Goal: Navigation & Orientation: Find specific page/section

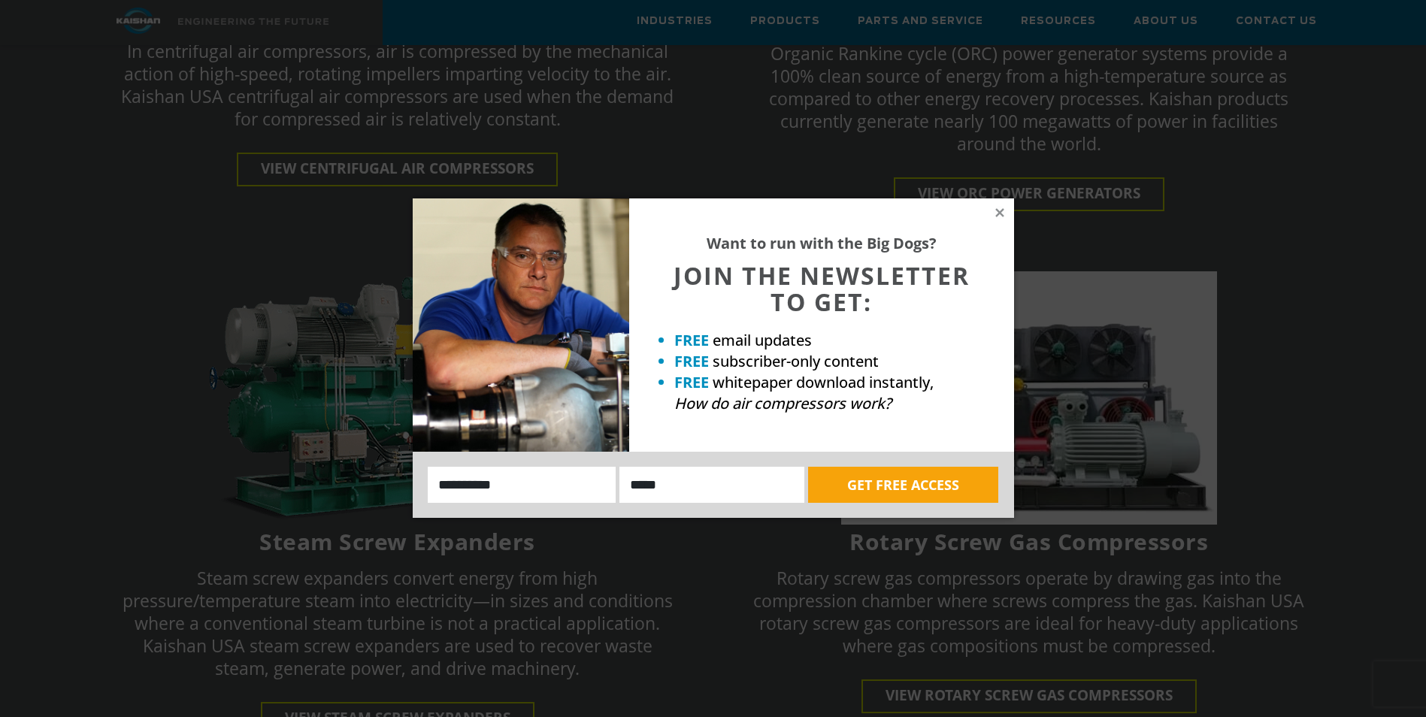
scroll to position [3082, 0]
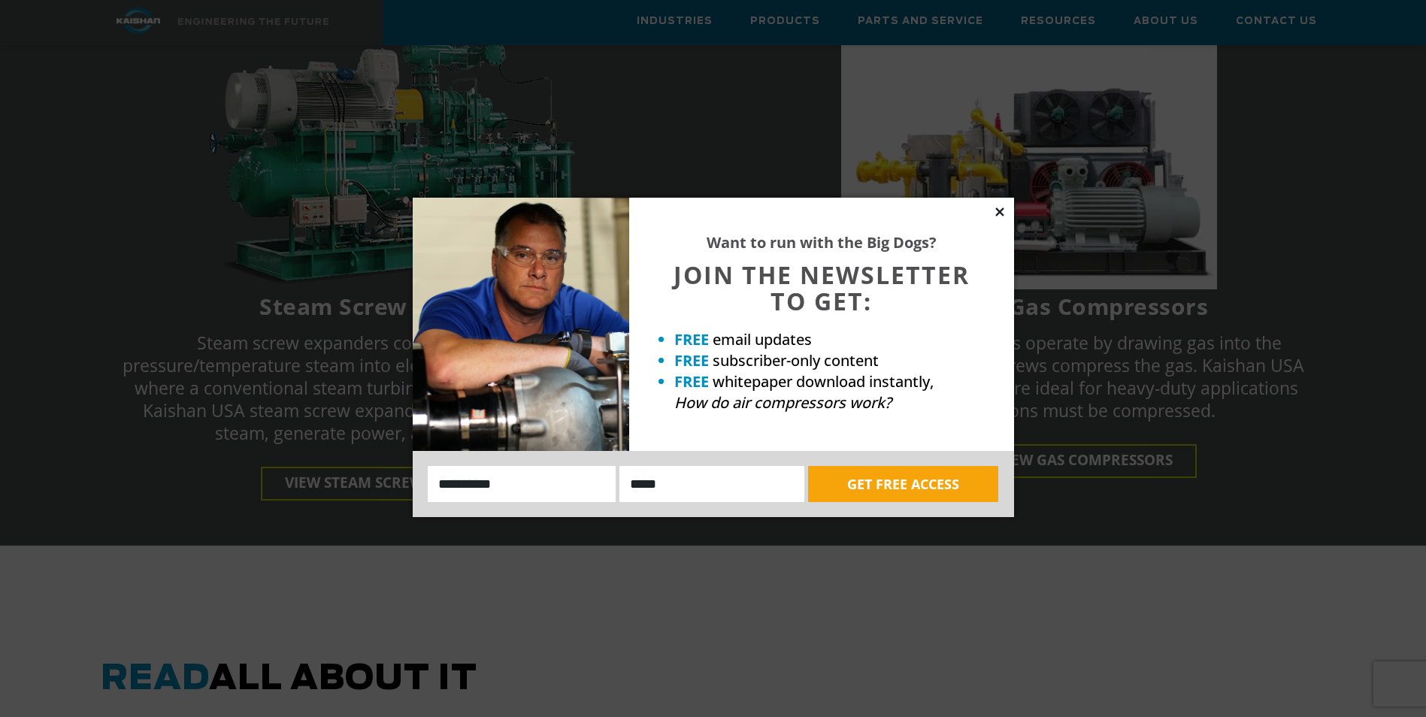
click at [995, 214] on icon at bounding box center [1000, 212] width 14 height 14
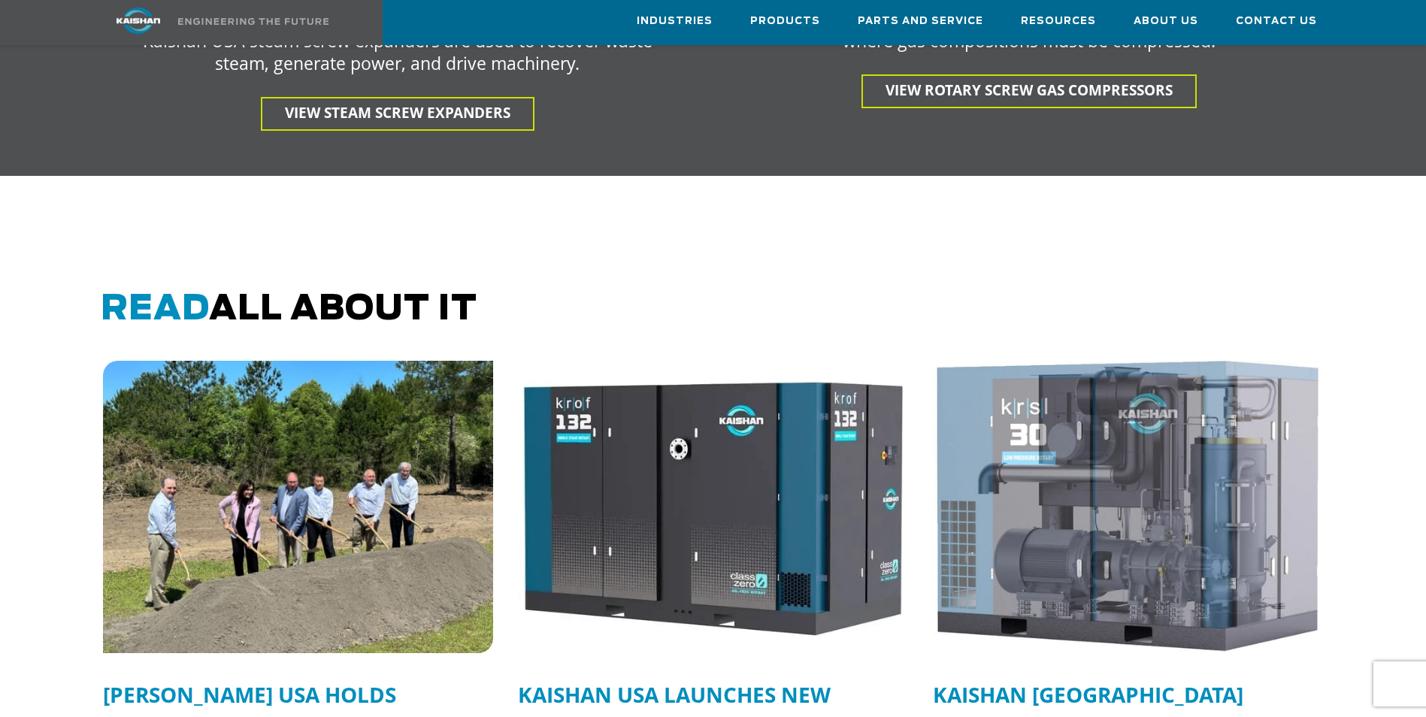
scroll to position [3458, 0]
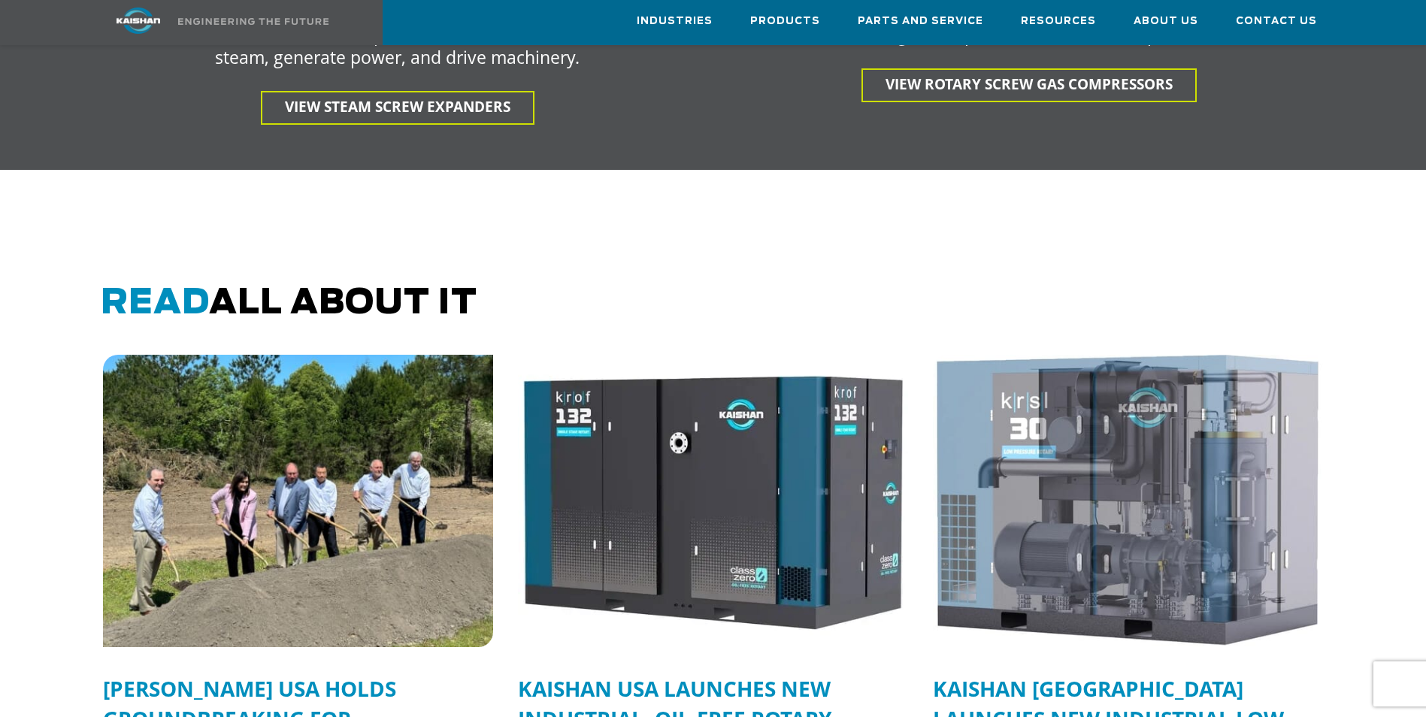
click at [314, 474] on img at bounding box center [297, 501] width 429 height 322
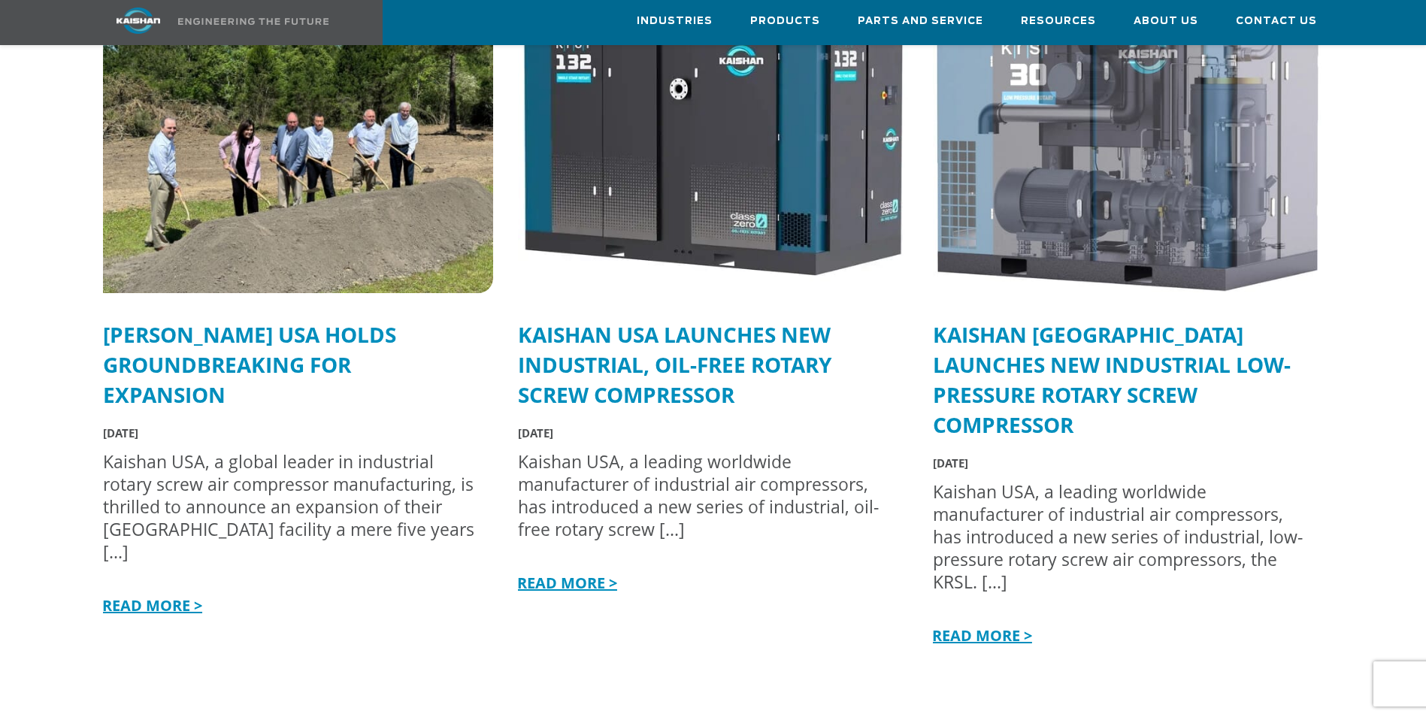
scroll to position [3834, 0]
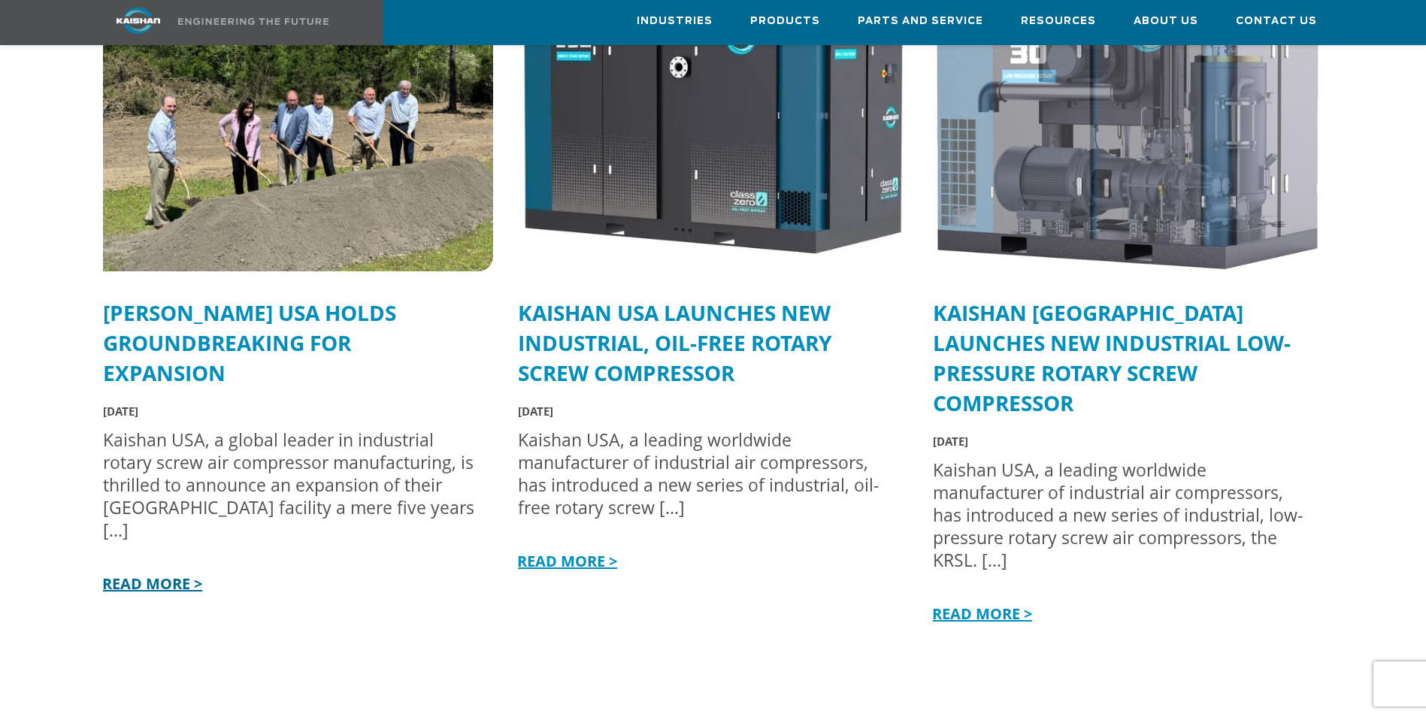
click at [122, 574] on link "READ MORE >" at bounding box center [150, 584] width 103 height 20
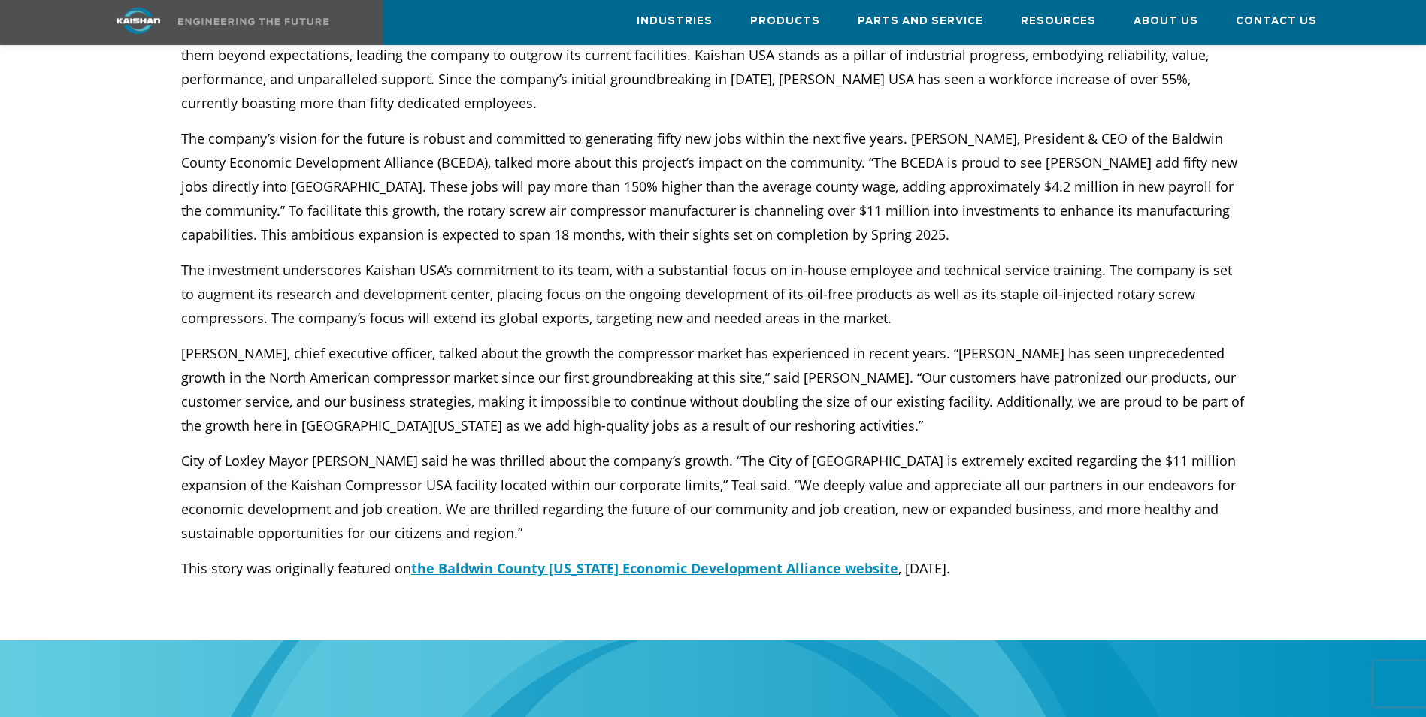
scroll to position [387, 0]
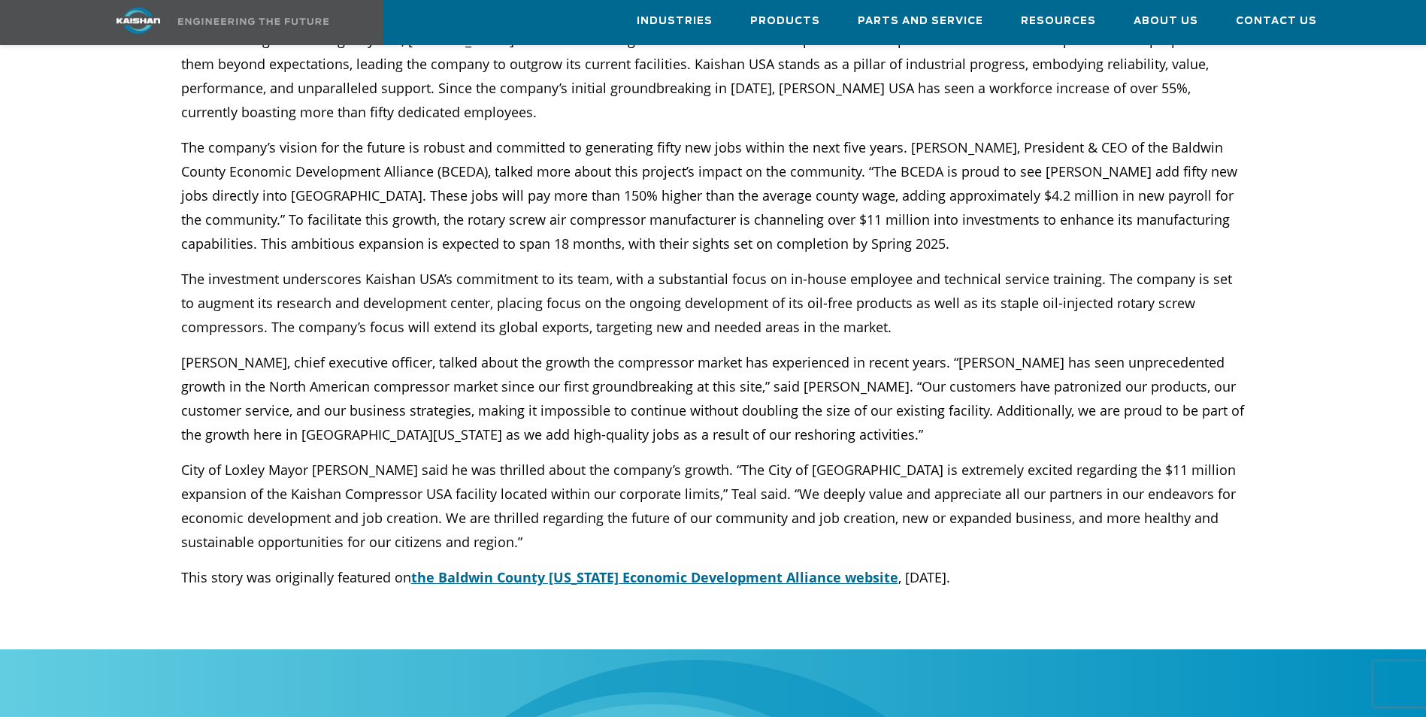
click at [616, 568] on span "the Baldwin County [US_STATE] Economic Development Alliance website" at bounding box center [654, 577] width 487 height 18
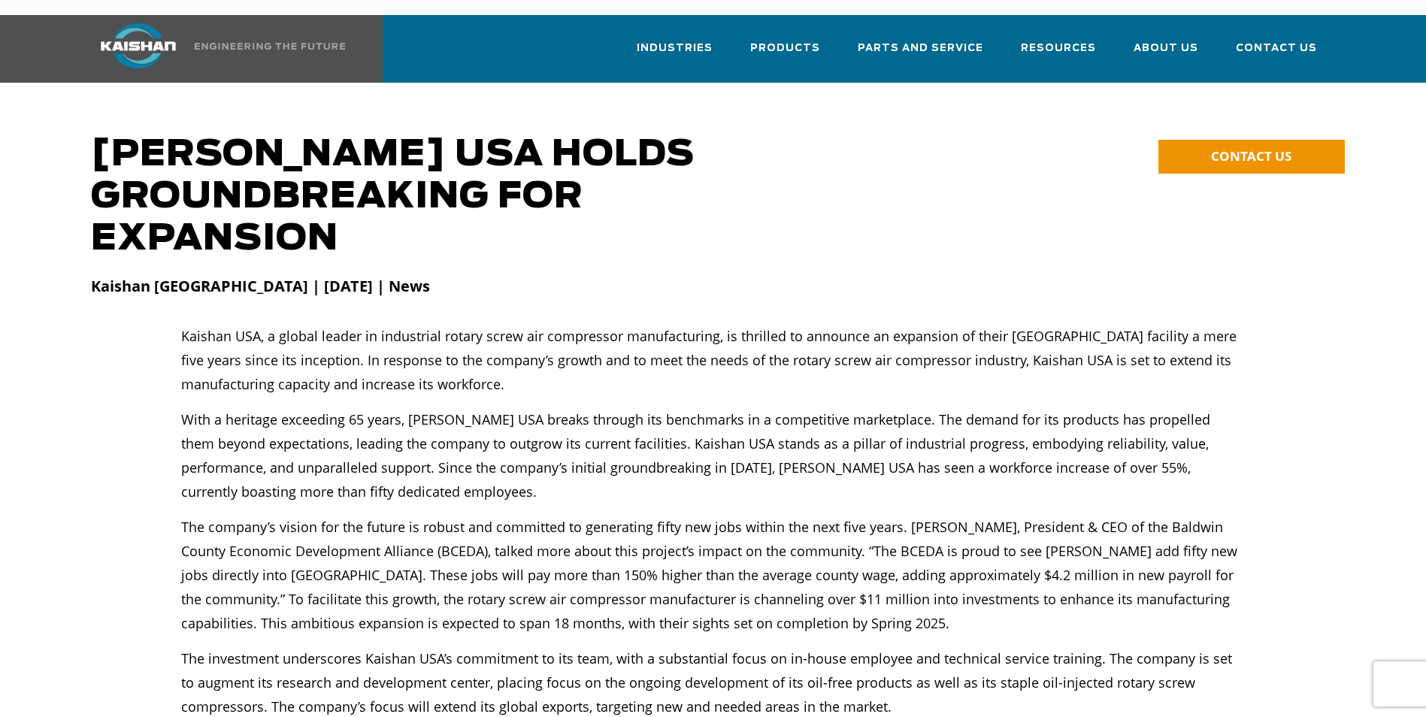
scroll to position [0, 0]
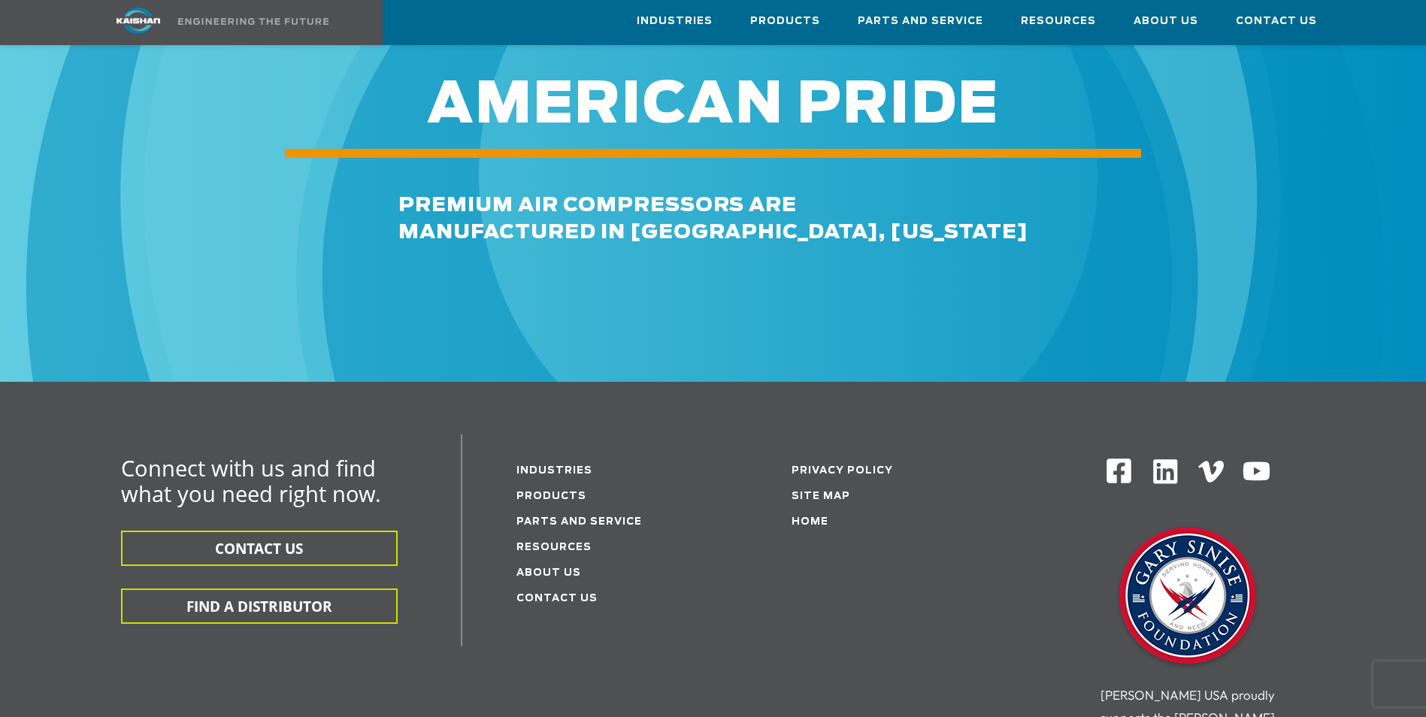
scroll to position [1128, 0]
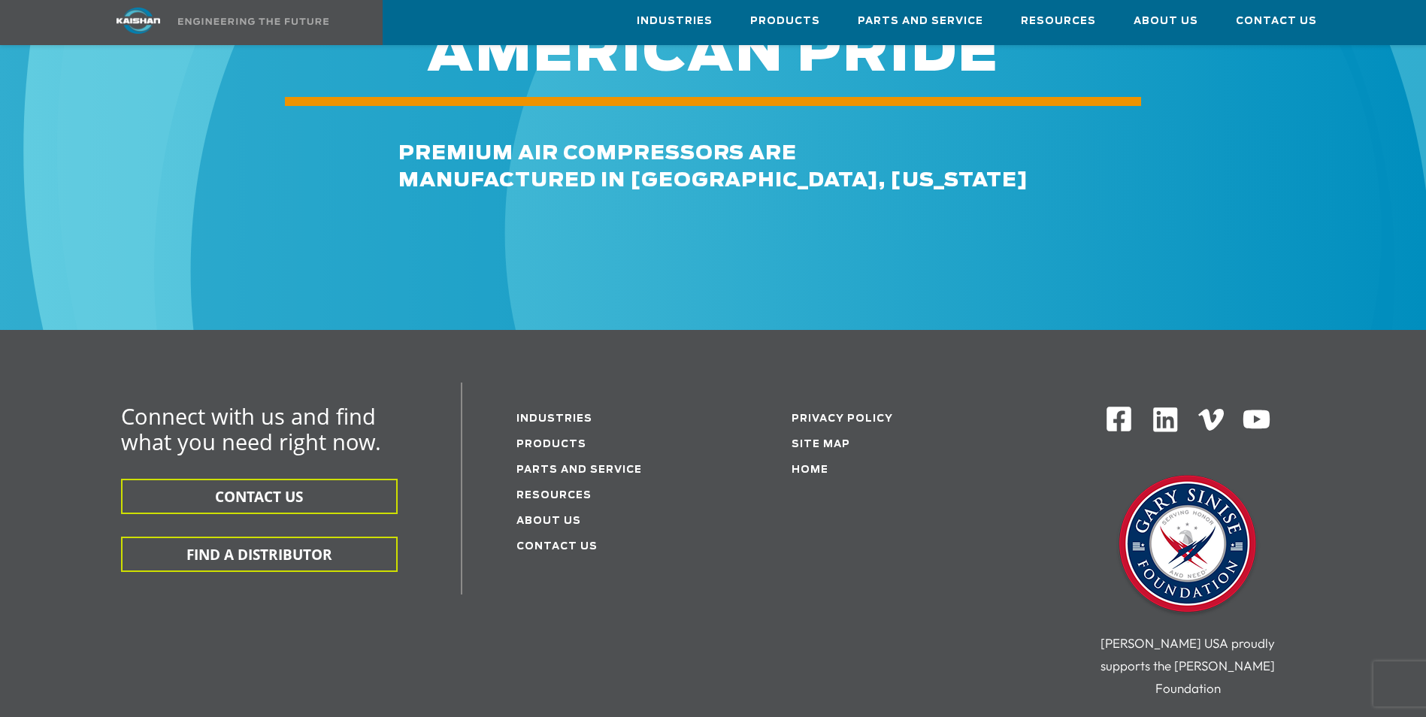
click at [1120, 405] on img at bounding box center [1119, 419] width 28 height 28
click at [550, 517] on link "About Us" at bounding box center [549, 522] width 65 height 10
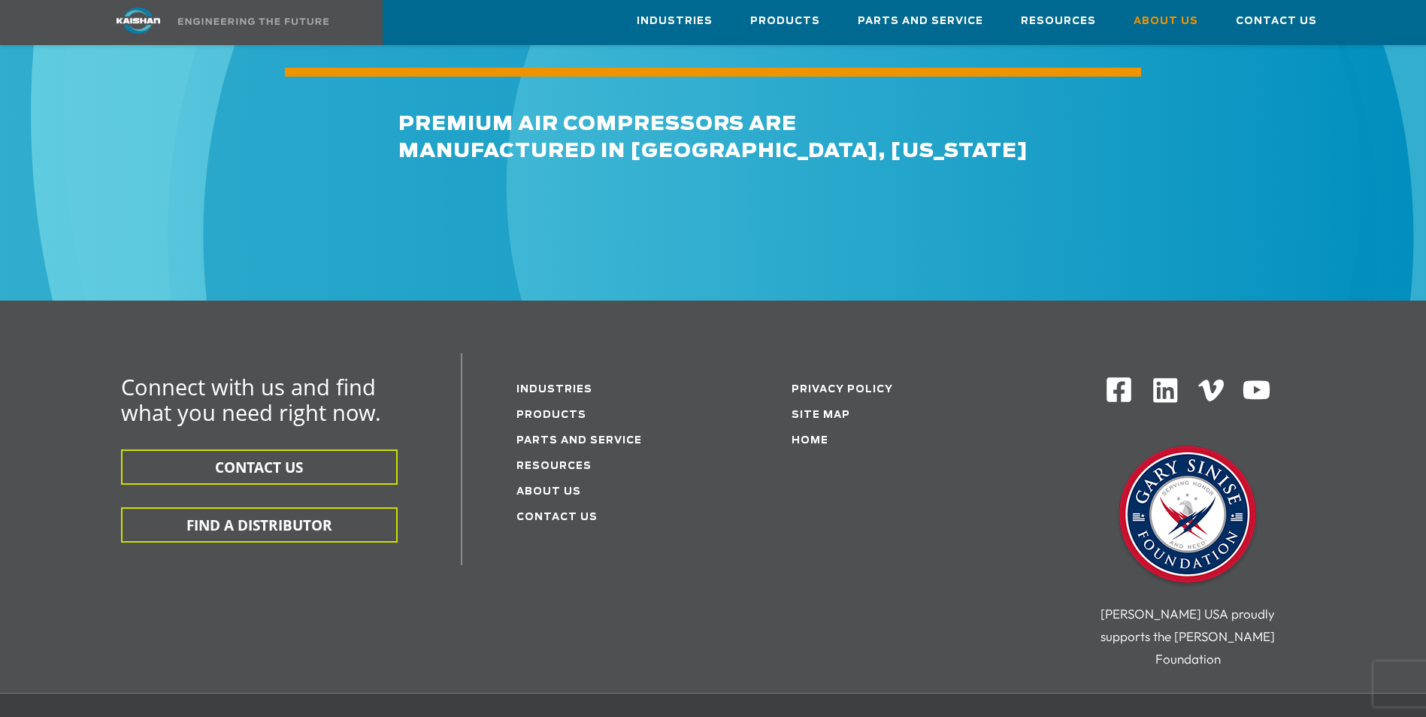
scroll to position [5263, 0]
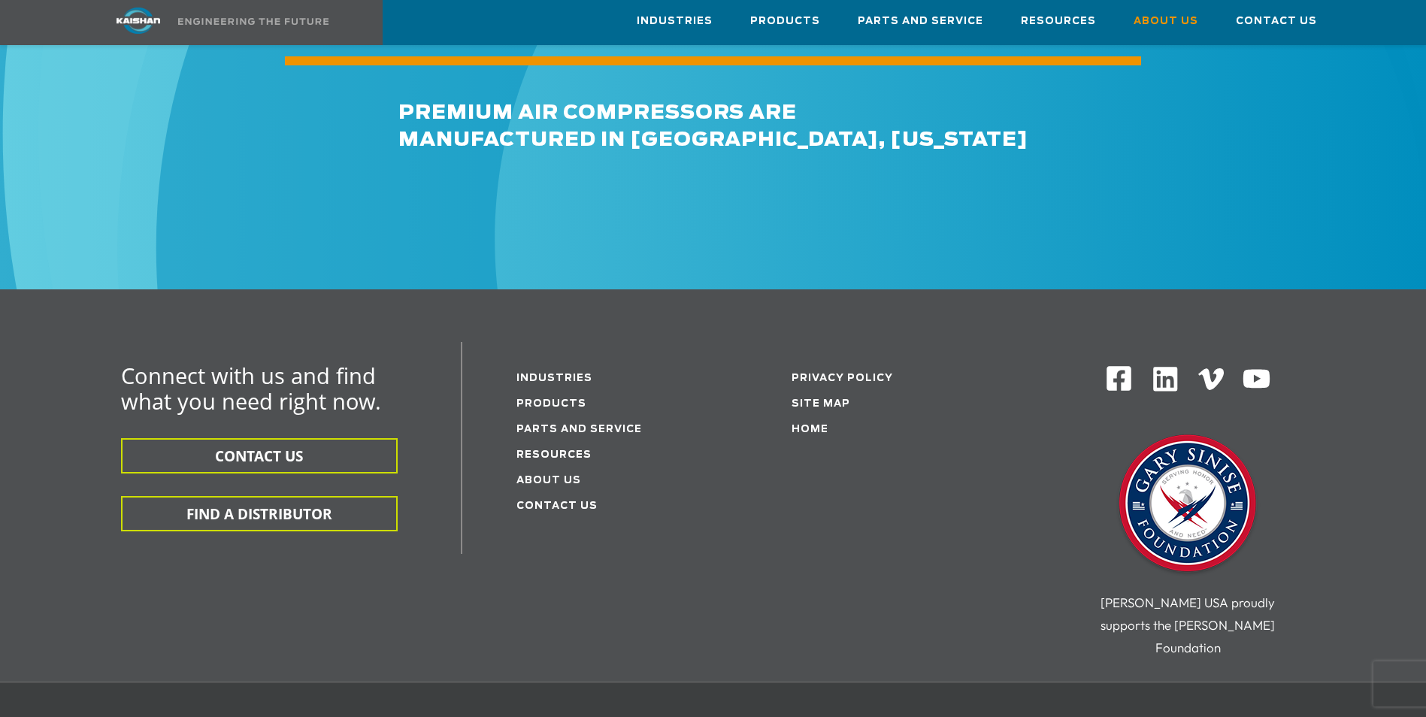
click at [1113, 365] on img at bounding box center [1119, 379] width 28 height 28
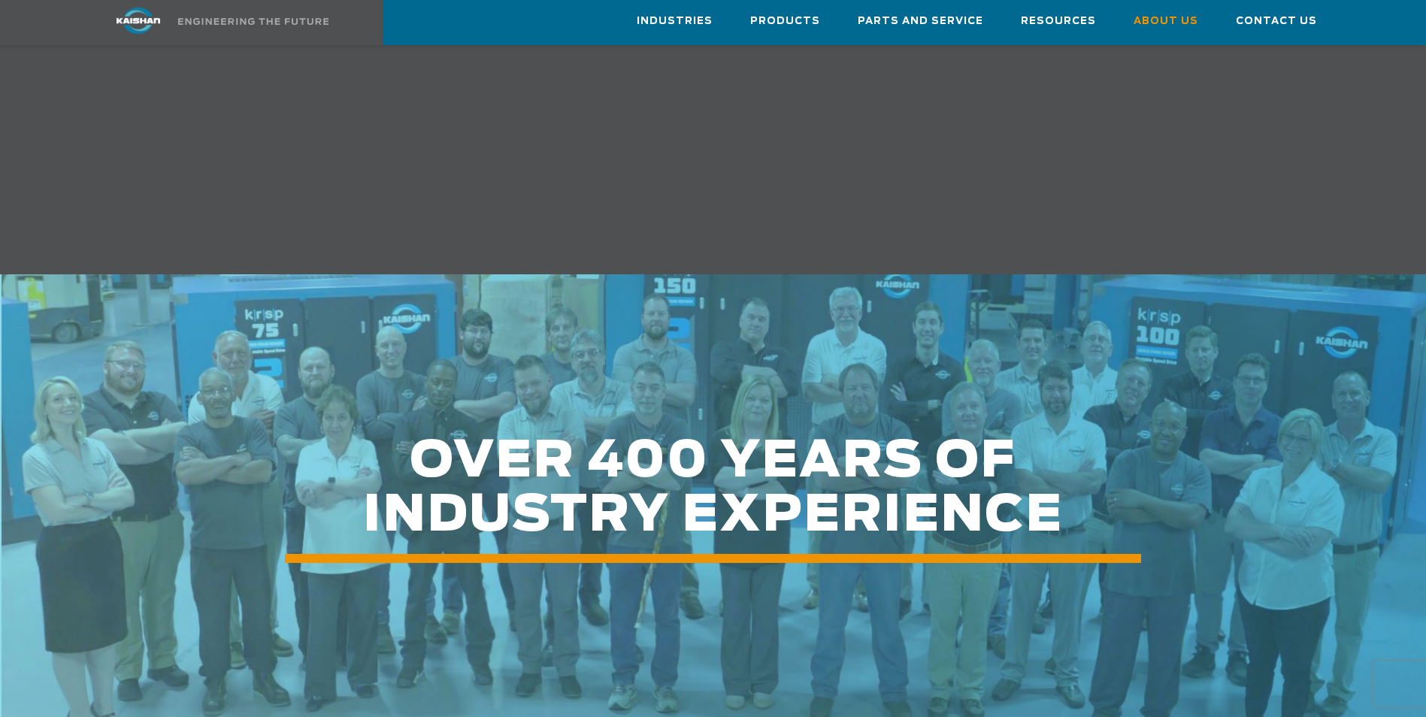
scroll to position [1579, 0]
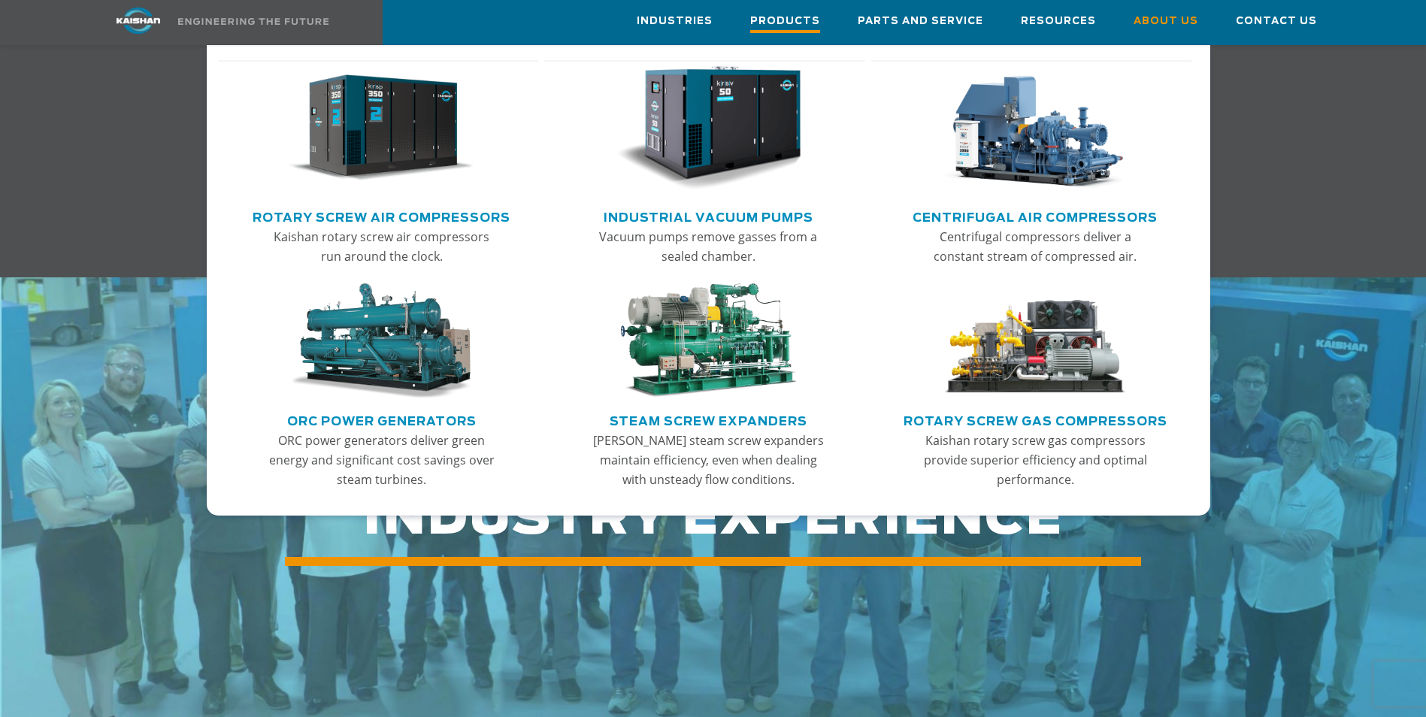
click at [798, 20] on span "Products" at bounding box center [785, 23] width 70 height 20
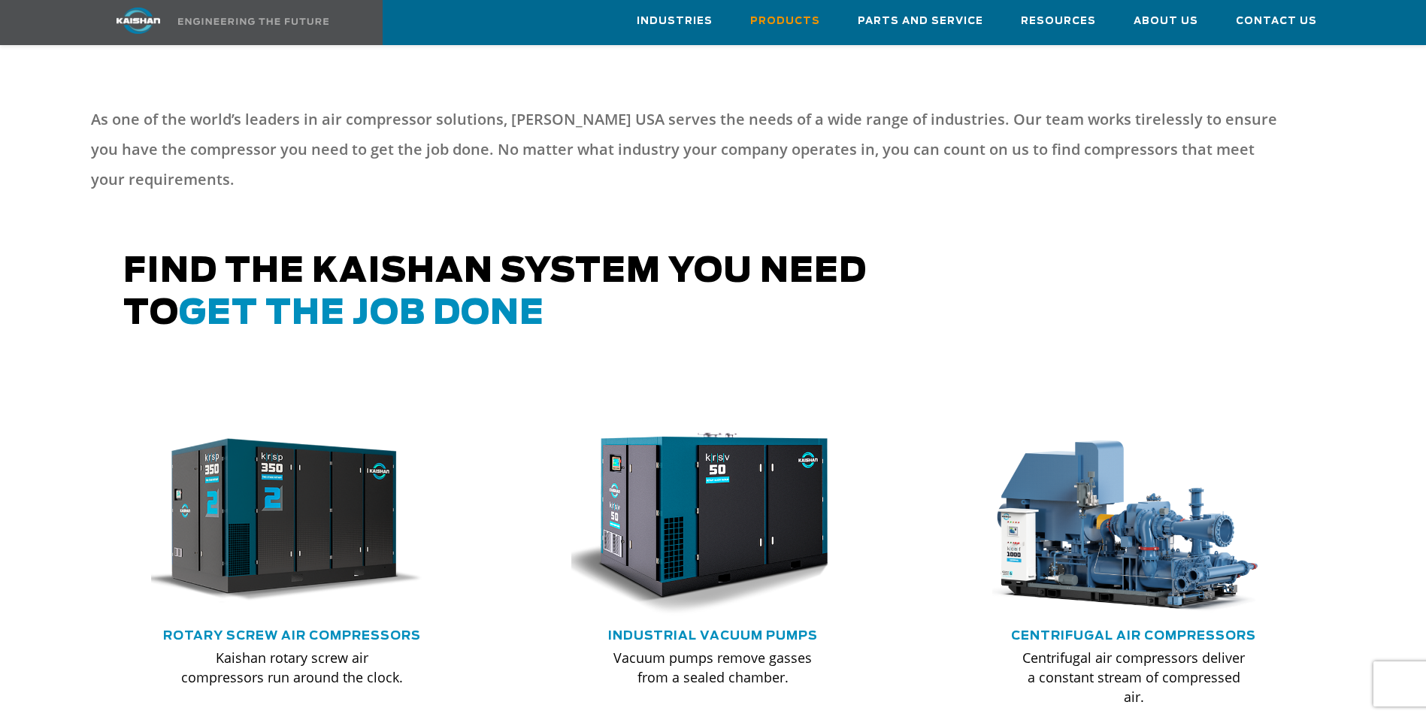
scroll to position [594, 0]
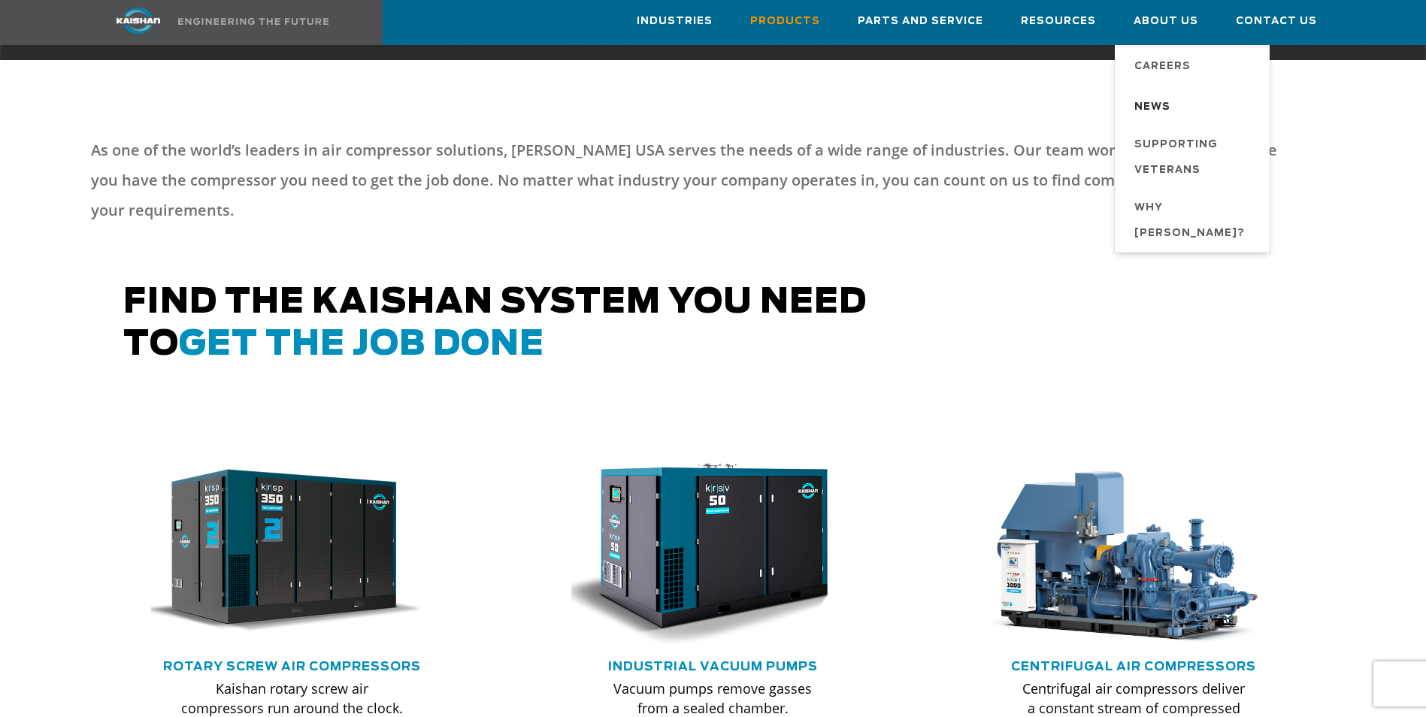
click at [1169, 105] on span "News" at bounding box center [1153, 108] width 36 height 26
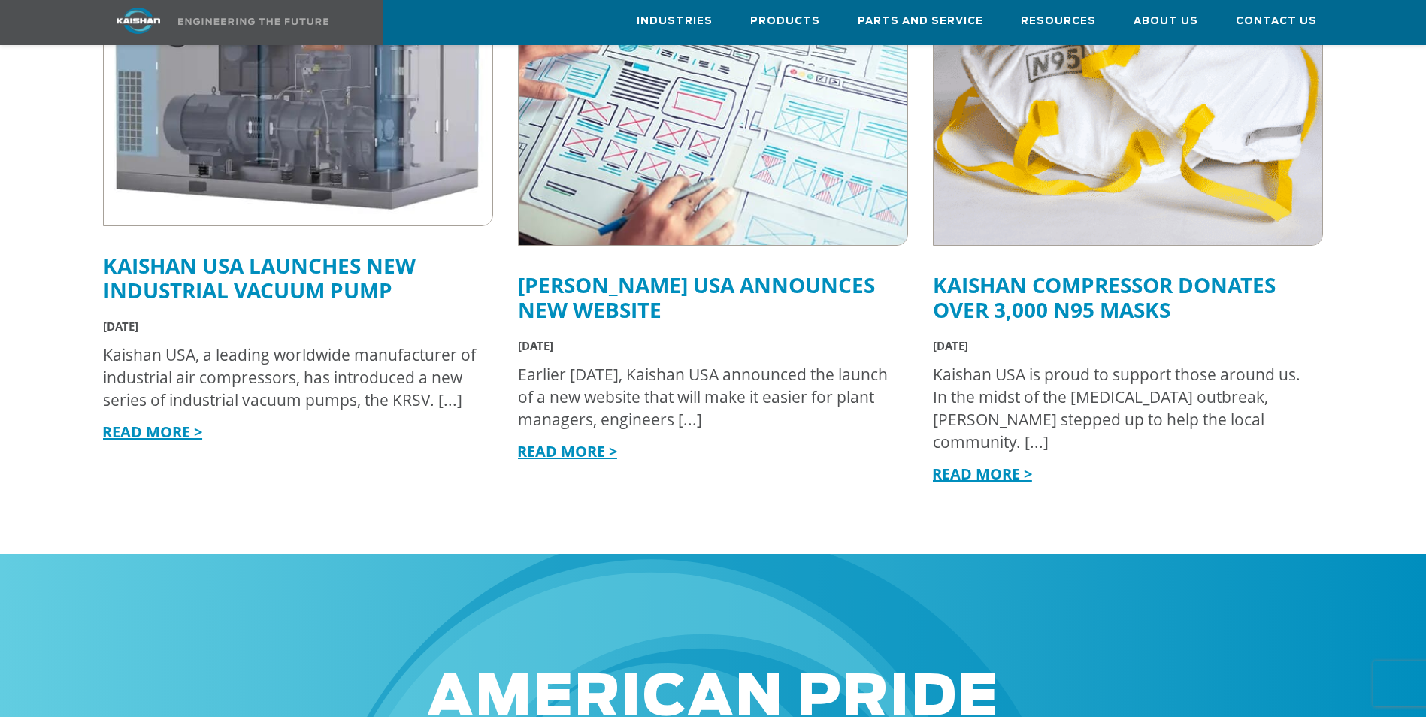
scroll to position [1203, 0]
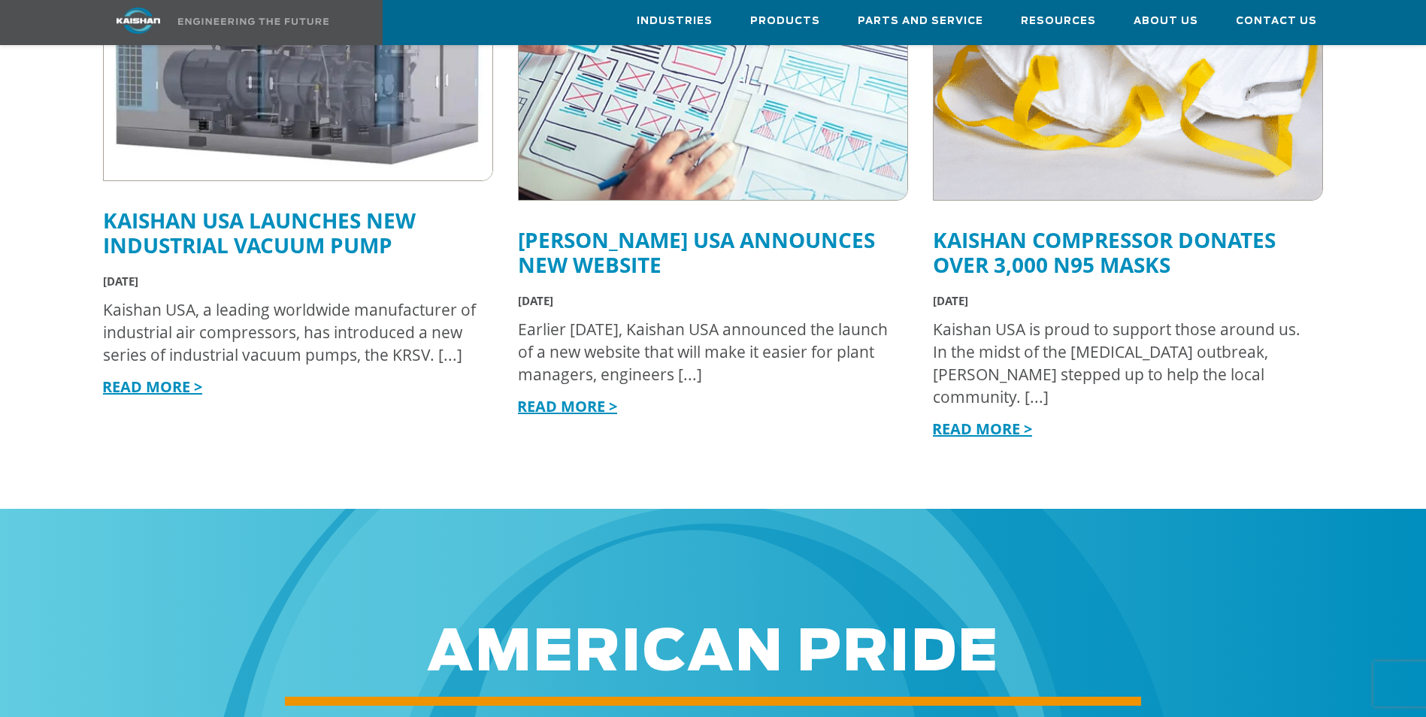
click at [556, 396] on link "READ MORE >" at bounding box center [567, 406] width 100 height 20
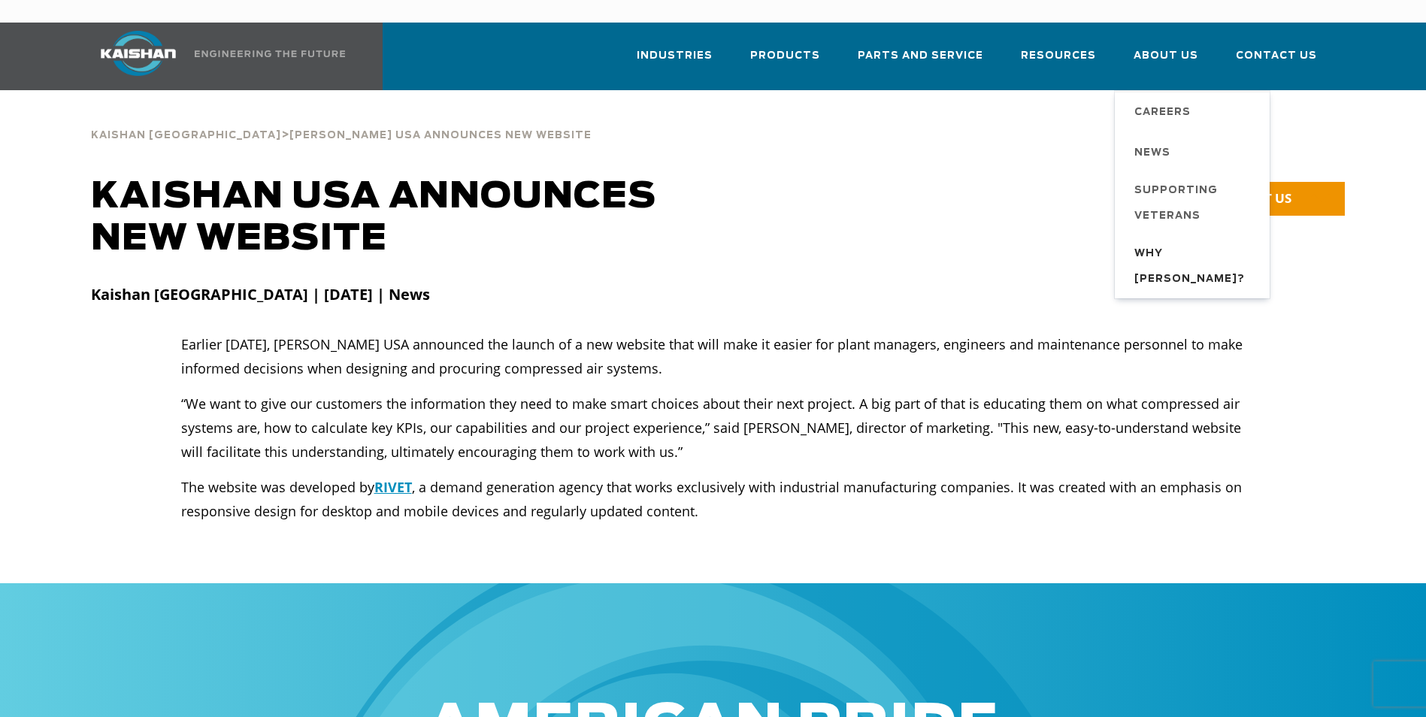
click at [1184, 241] on span "Why [PERSON_NAME]?" at bounding box center [1195, 266] width 120 height 51
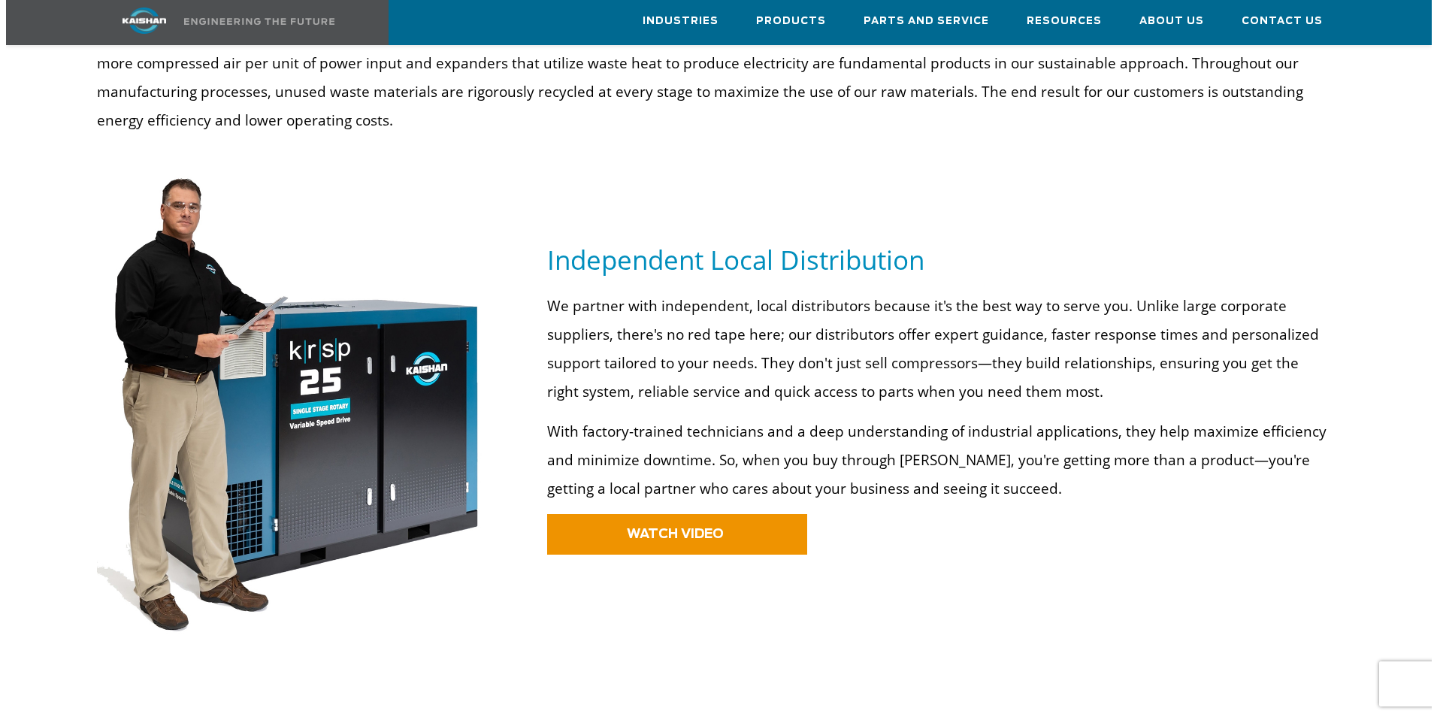
scroll to position [752, 0]
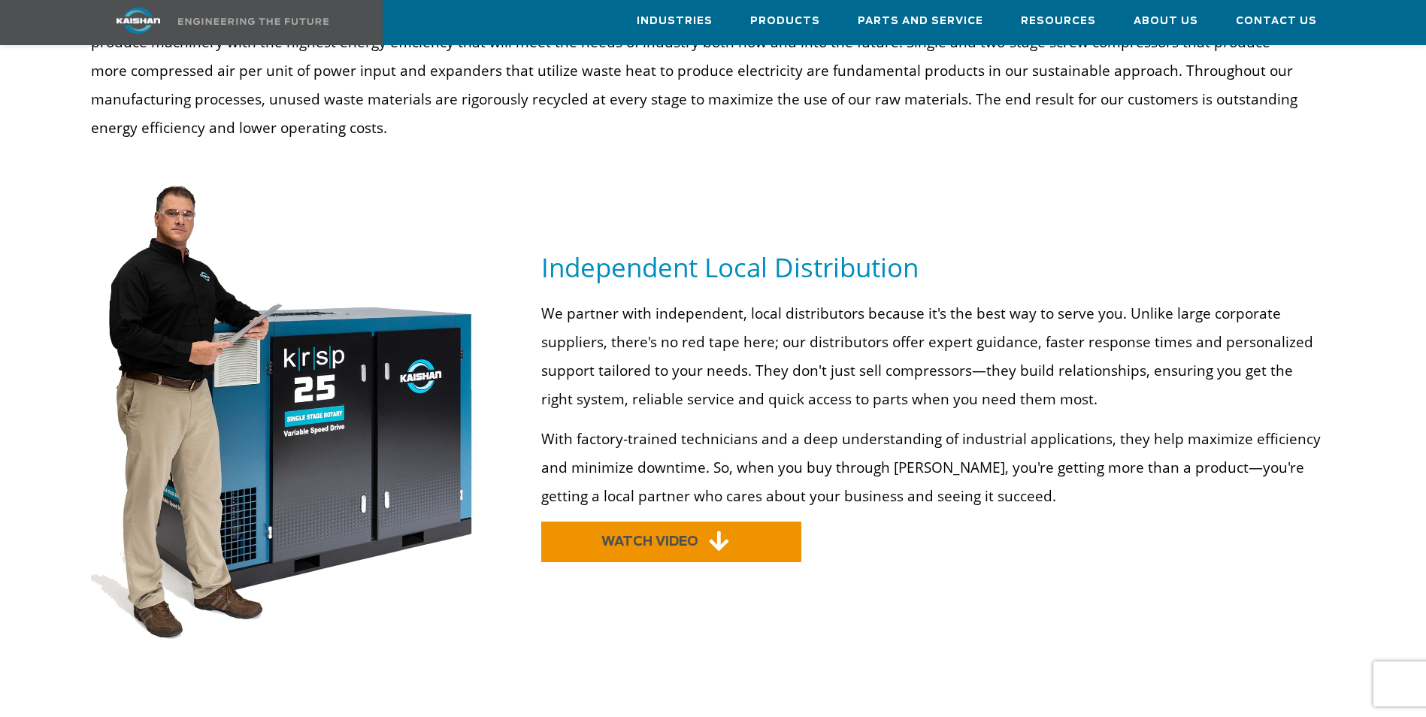
click at [737, 522] on link "WATCH VIDEO" at bounding box center [671, 542] width 260 height 41
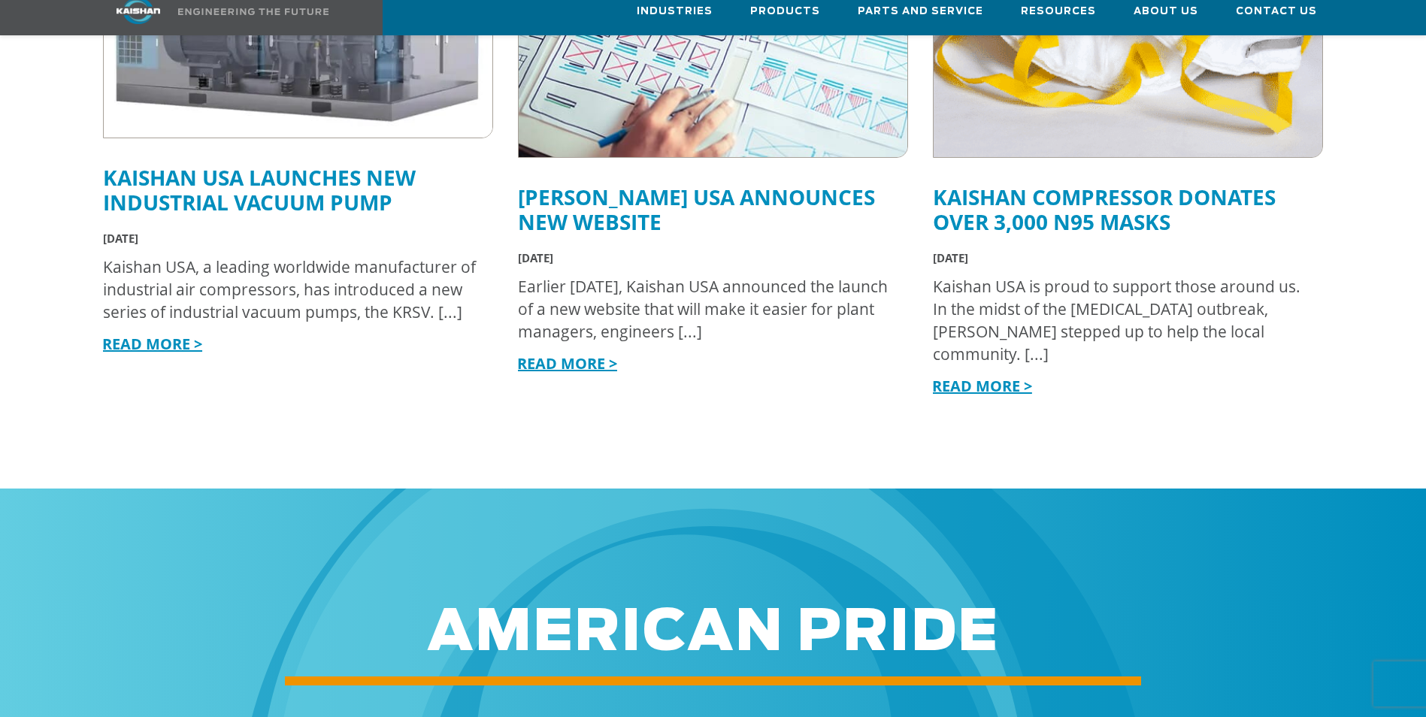
scroll to position [1203, 0]
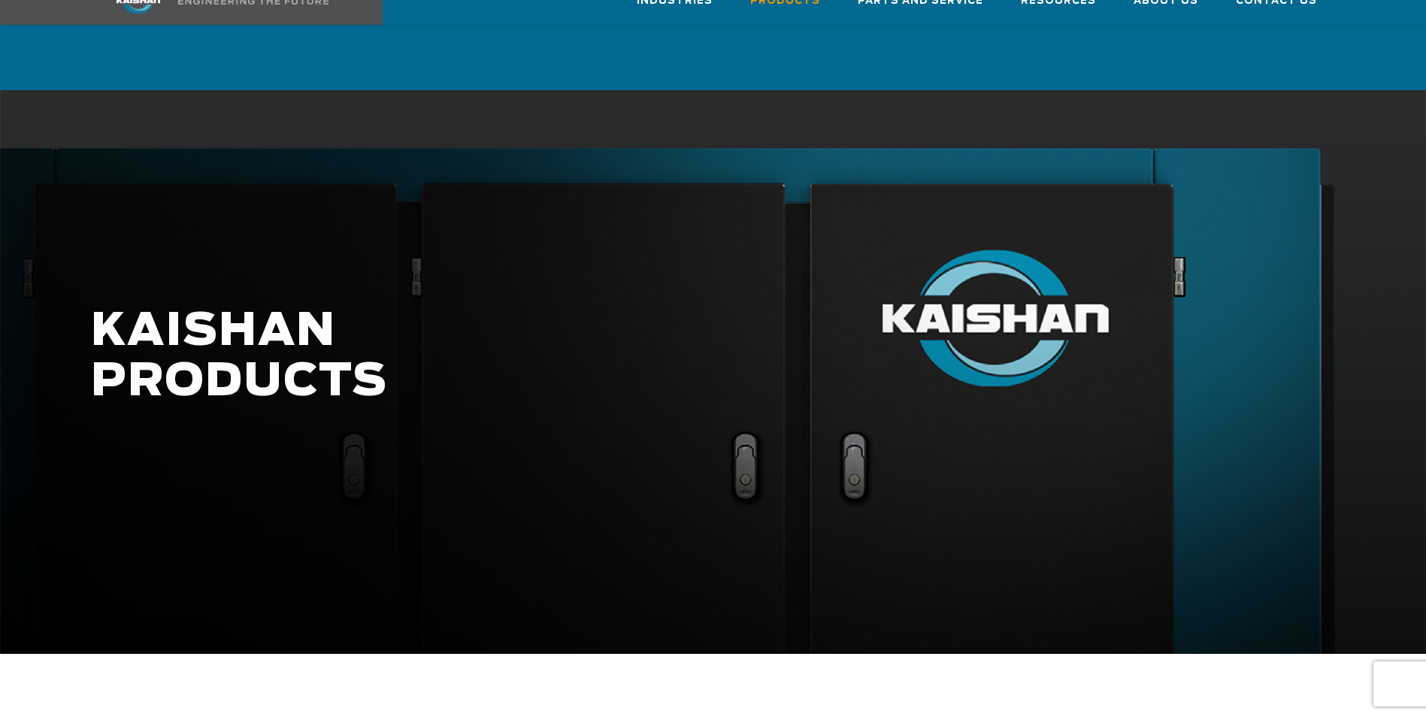
scroll to position [594, 0]
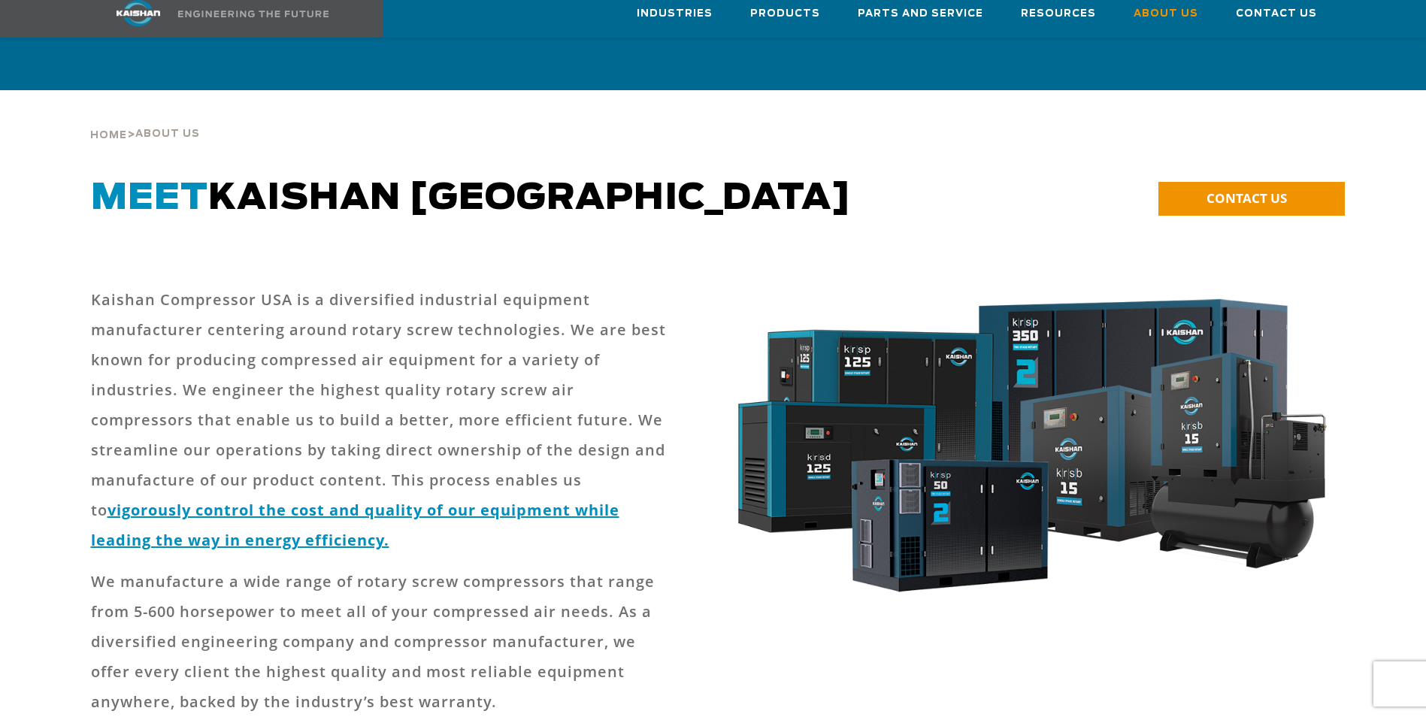
scroll to position [1646, 0]
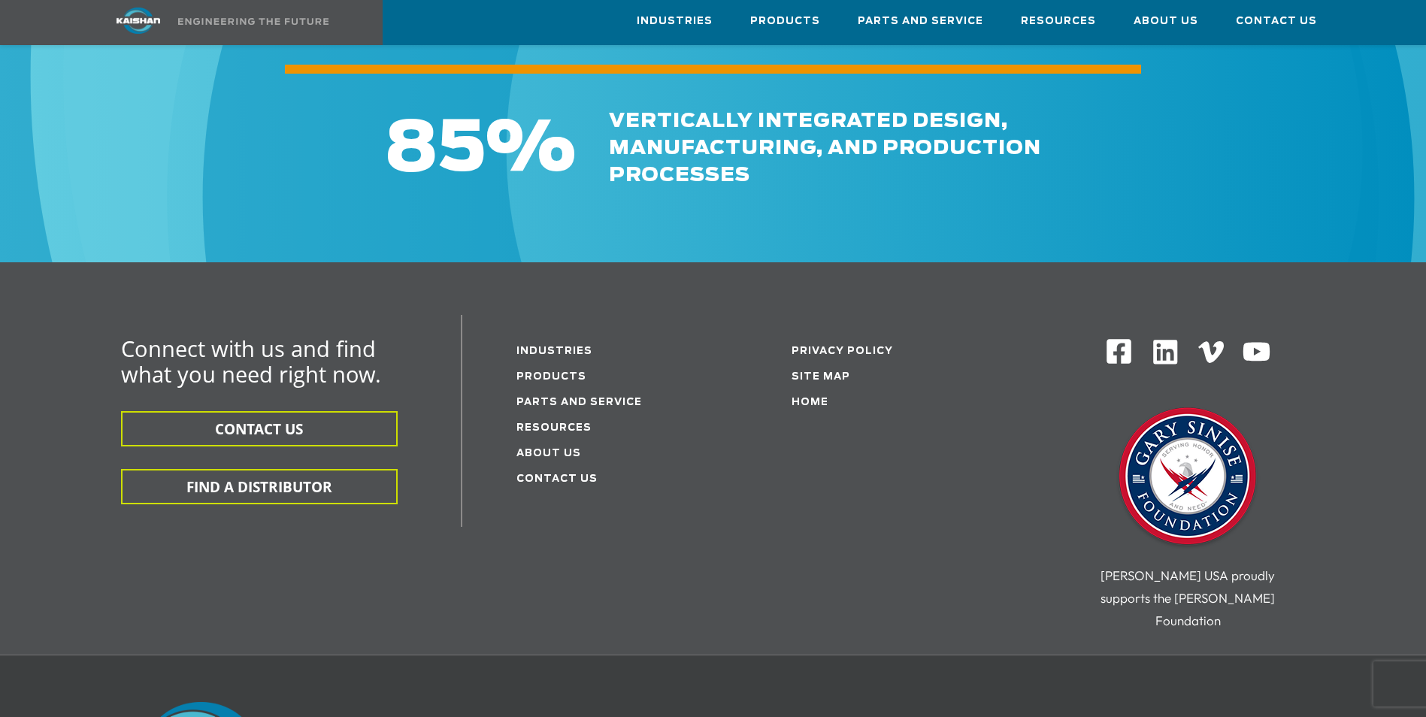
scroll to position [1128, 0]
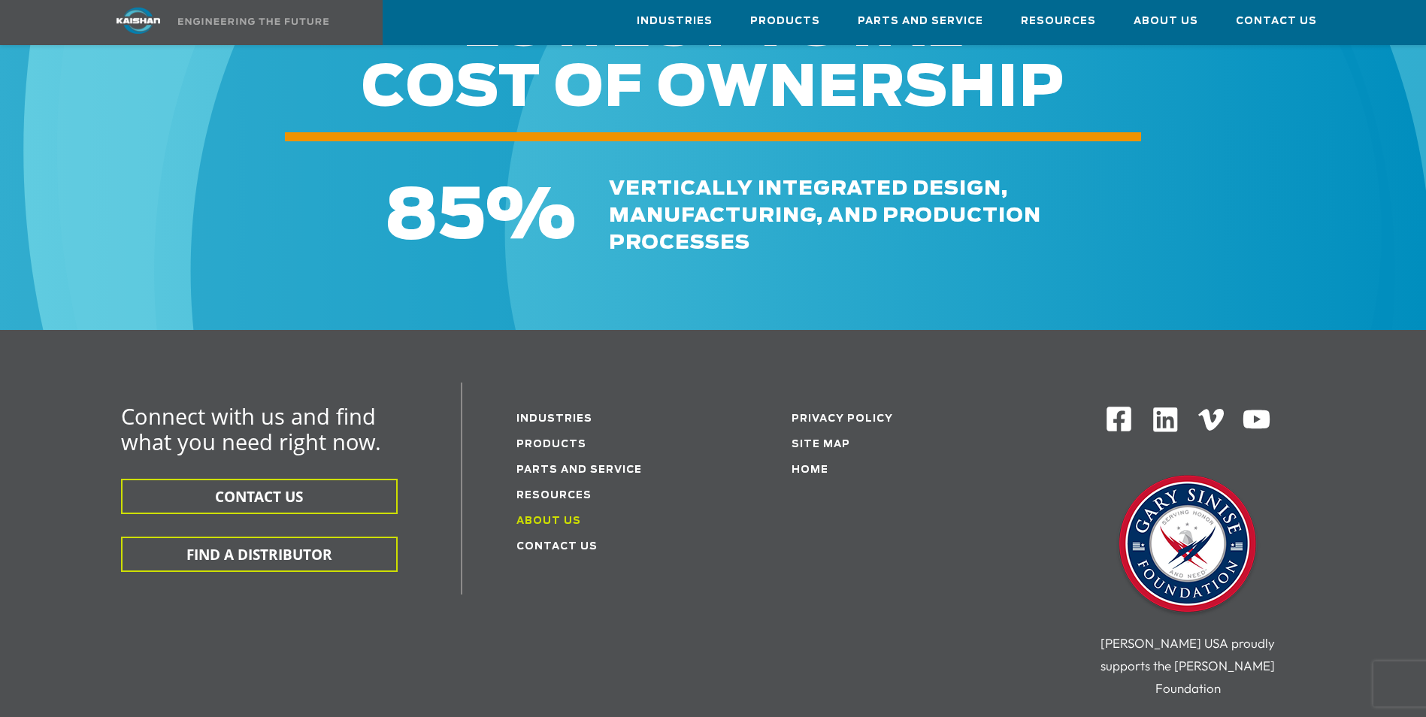
click at [526, 517] on link "About Us" at bounding box center [549, 522] width 65 height 10
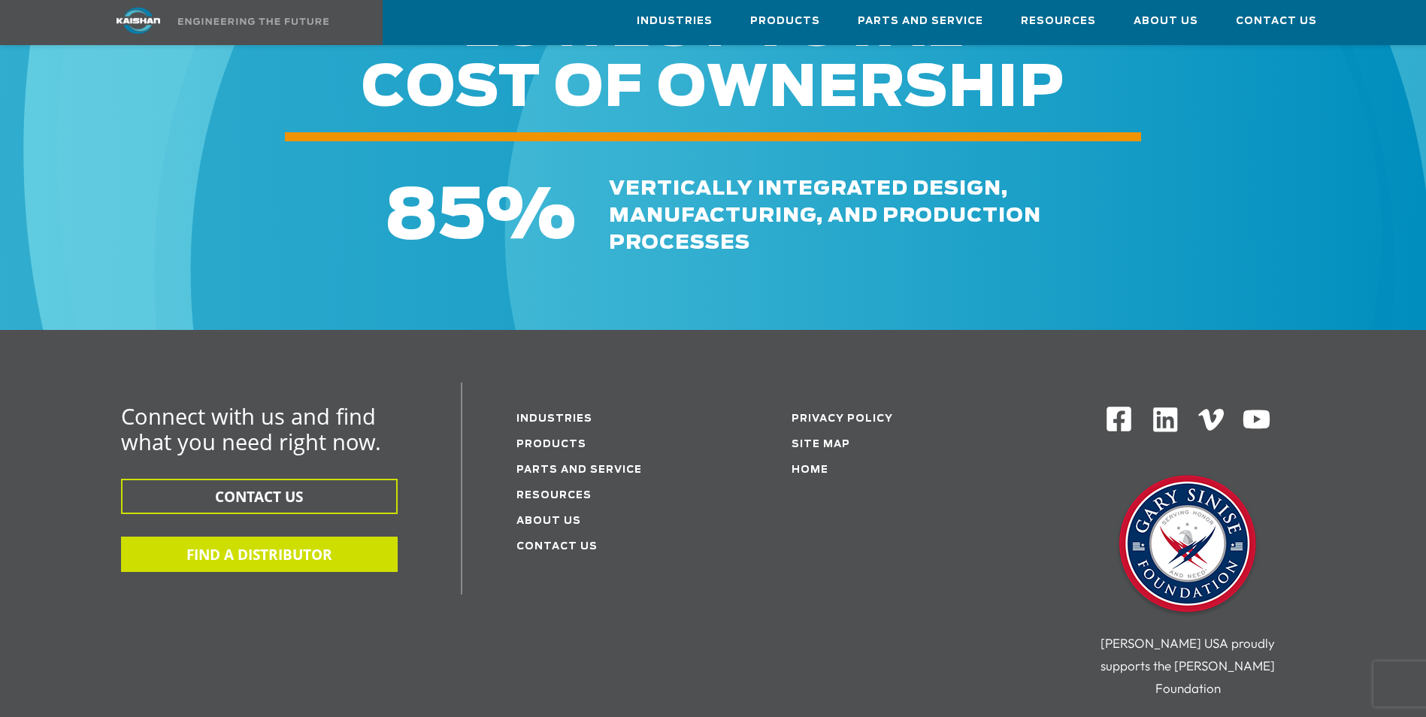
click at [246, 537] on button "FIND A DISTRIBUTOR" at bounding box center [259, 554] width 277 height 35
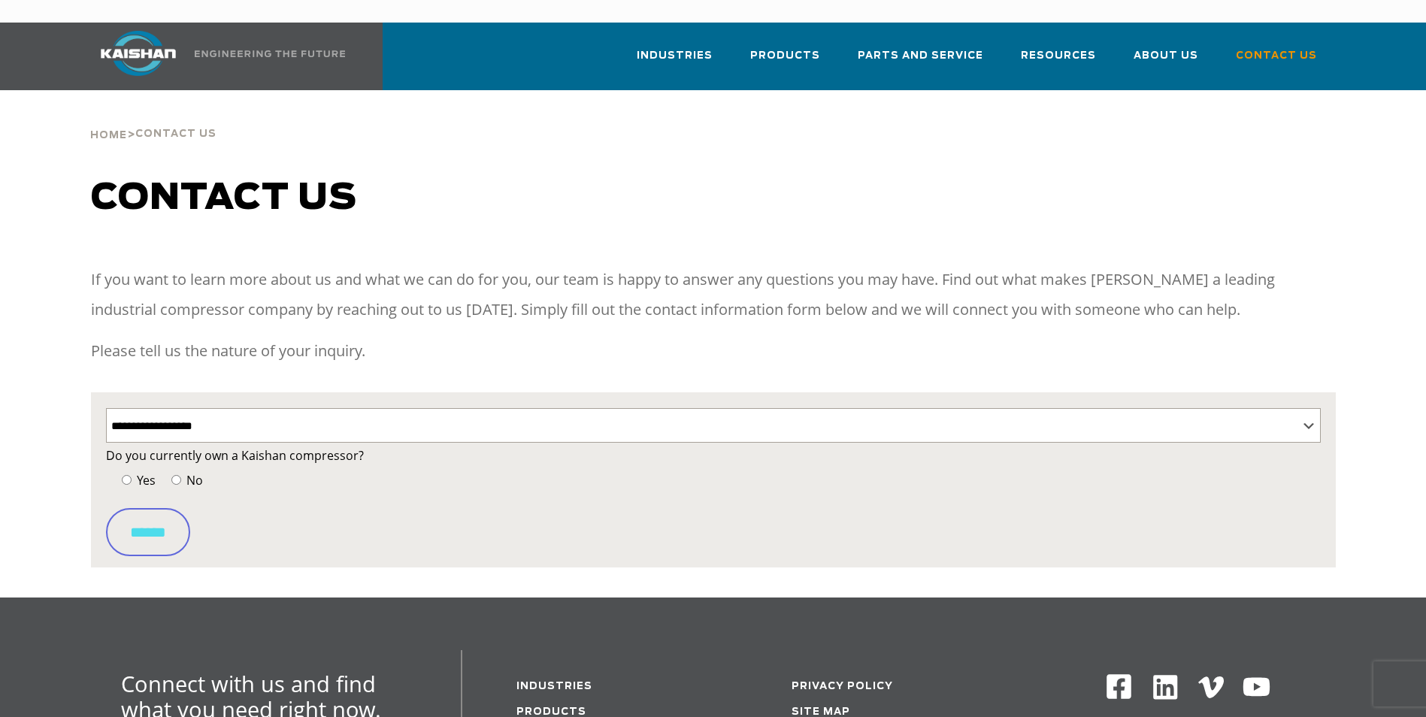
select select "**********"
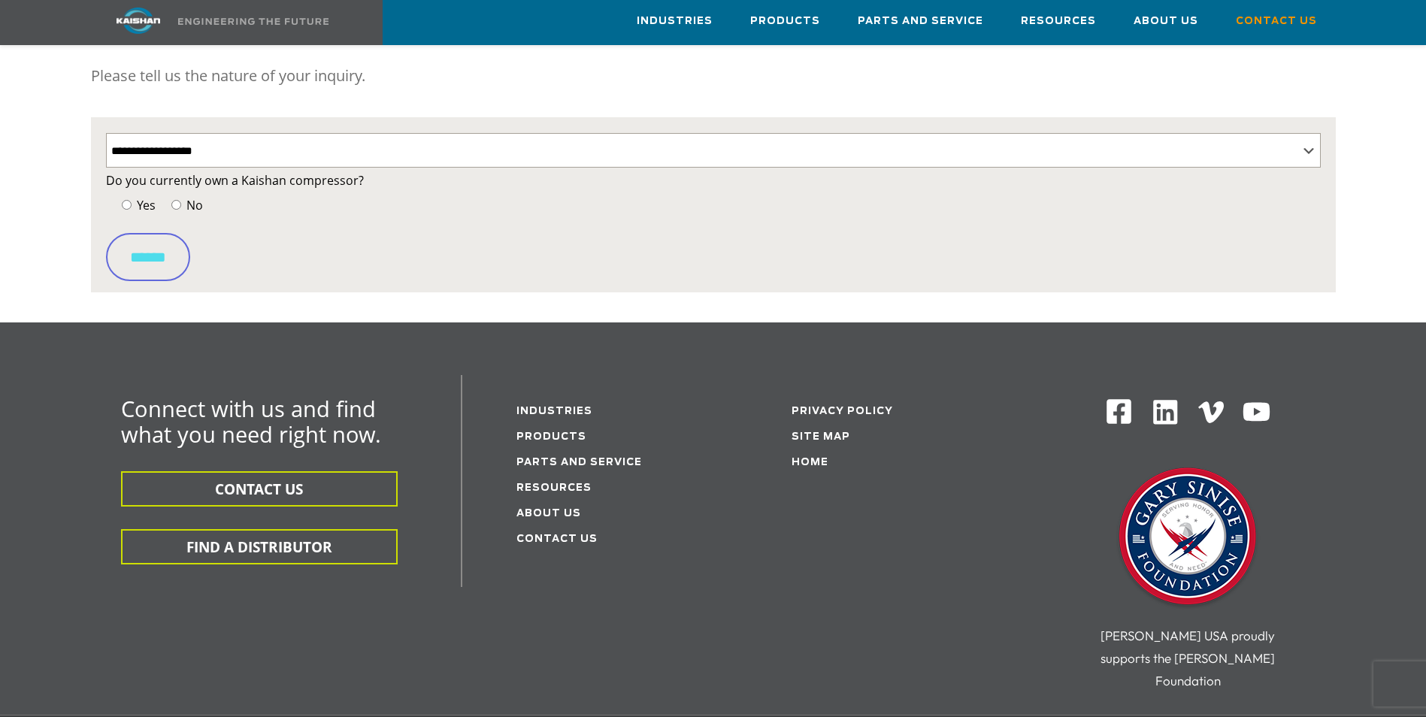
scroll to position [301, 0]
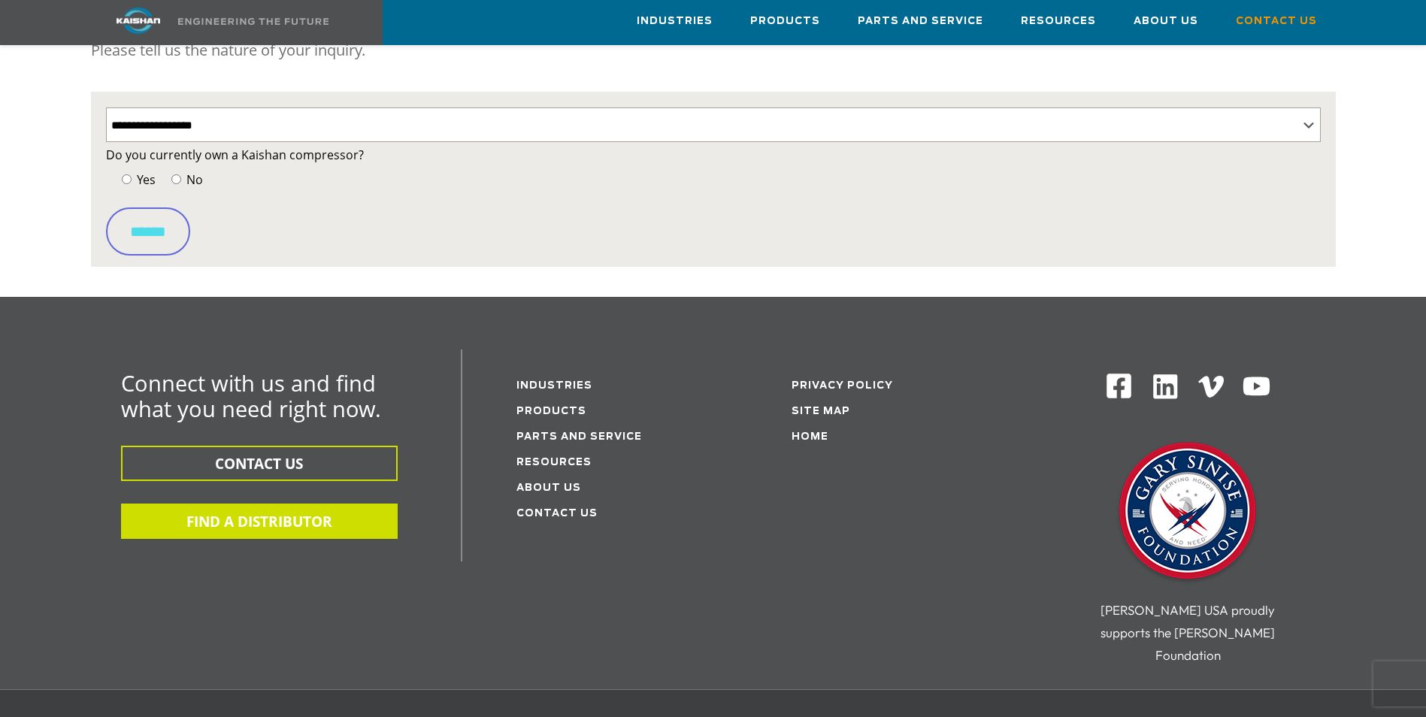
click at [262, 504] on button "FIND A DISTRIBUTOR" at bounding box center [259, 521] width 277 height 35
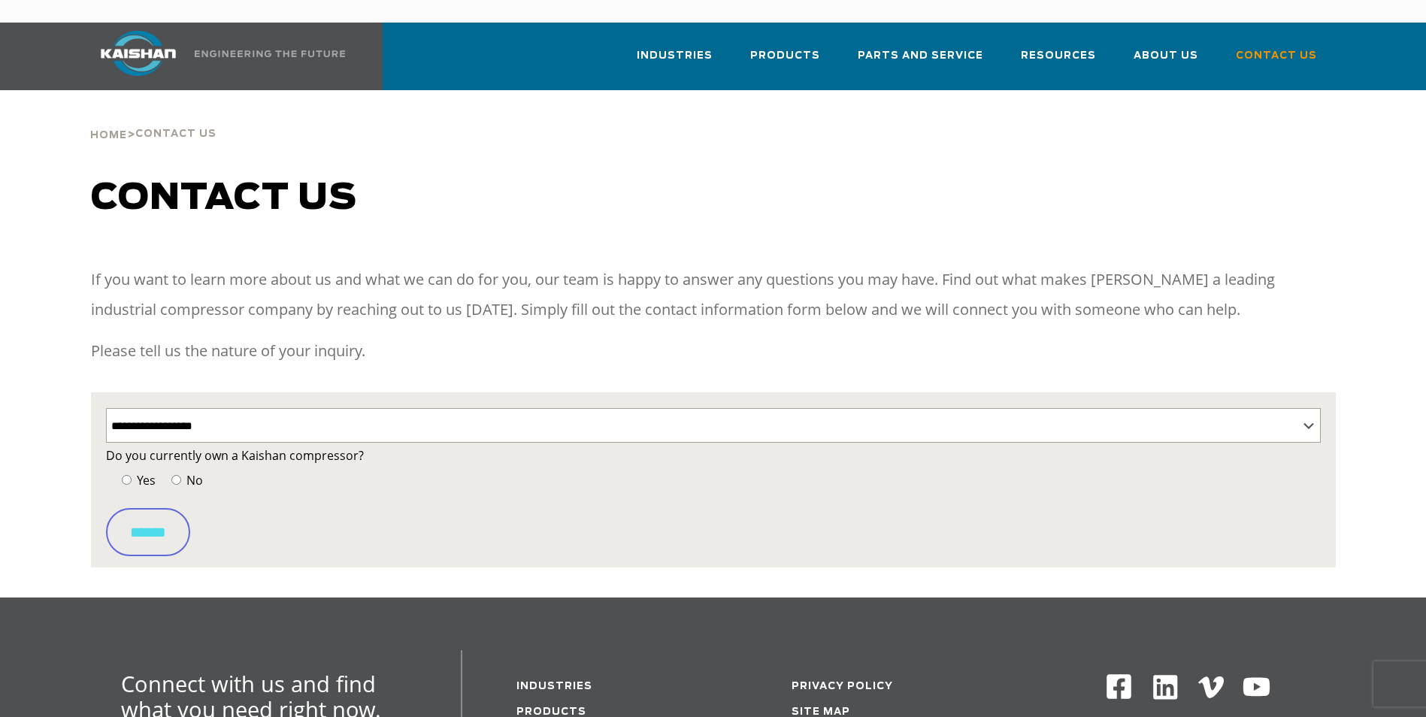
select select "**********"
